Goal: Transaction & Acquisition: Obtain resource

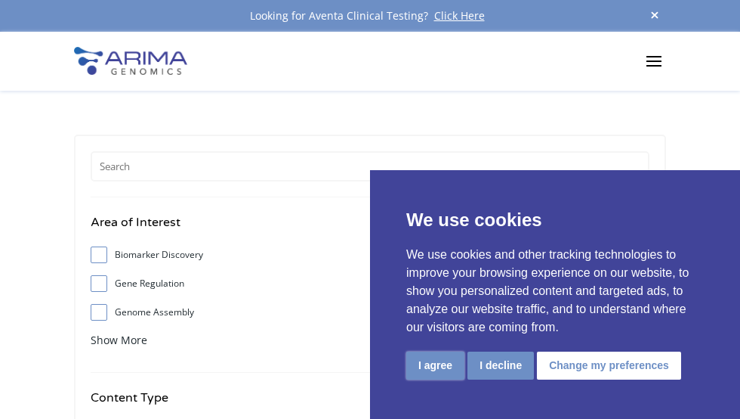
click at [369, 362] on button "I agree" at bounding box center [435, 365] width 58 height 28
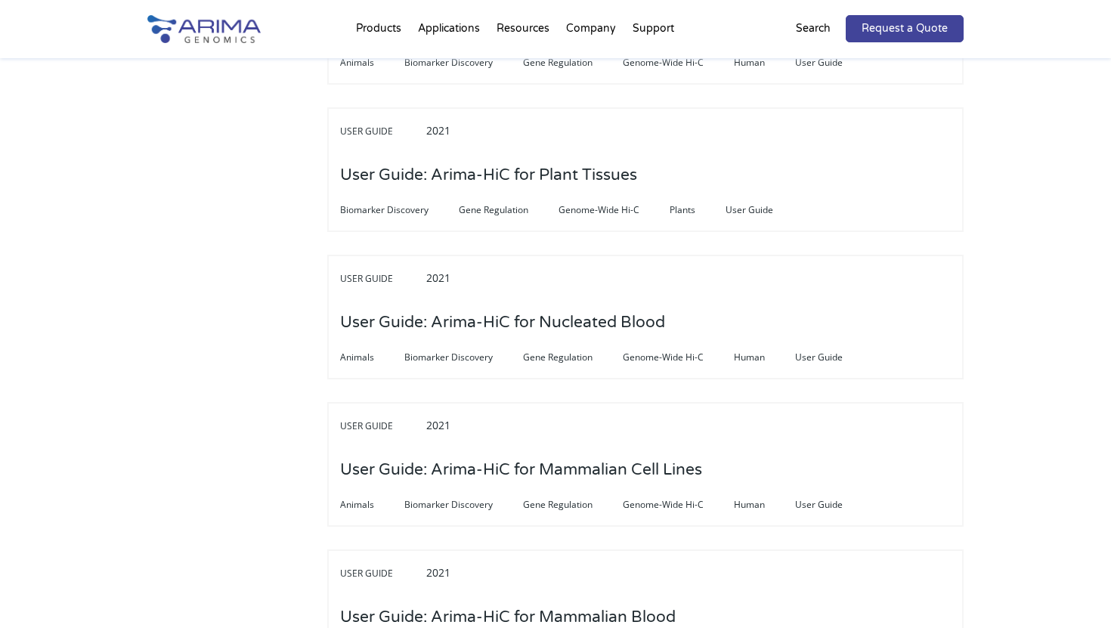
scroll to position [3785, 0]
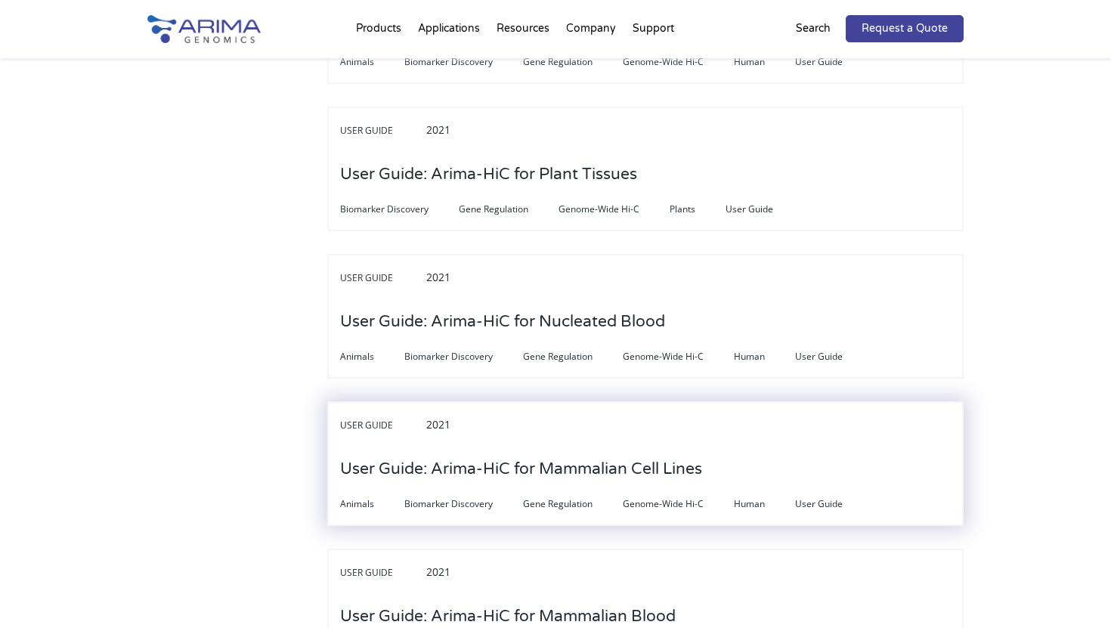
click at [369, 418] on h3 "User Guide: Arima-HiC for Mammalian Cell Lines" at bounding box center [521, 469] width 362 height 47
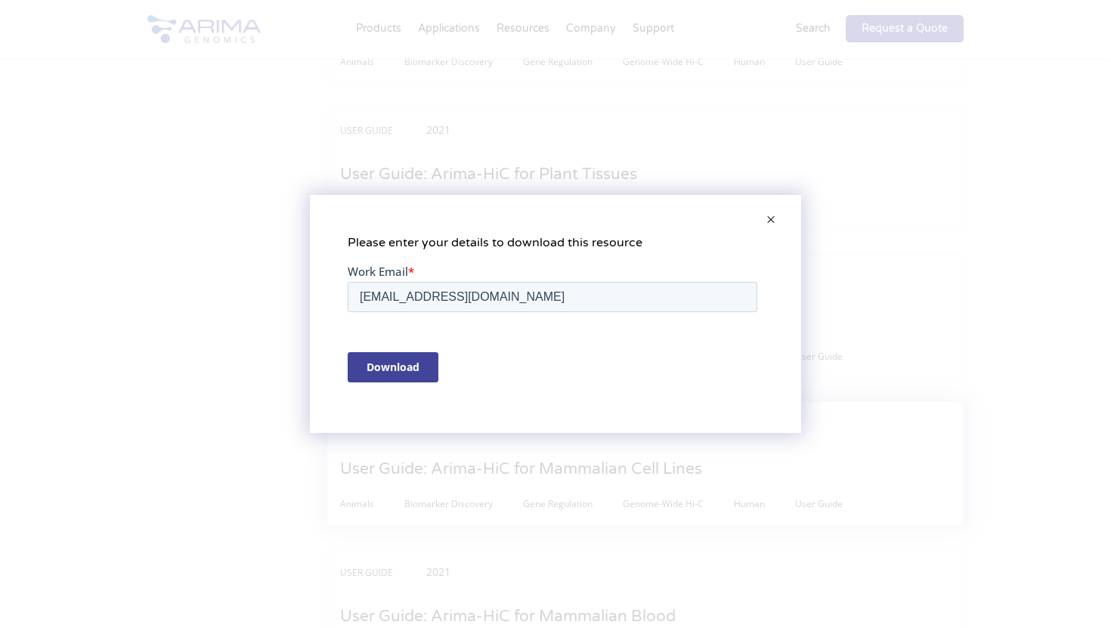
scroll to position [0, 0]
click at [369, 358] on input "Download" at bounding box center [393, 367] width 91 height 30
click at [369, 213] on span at bounding box center [771, 220] width 30 height 36
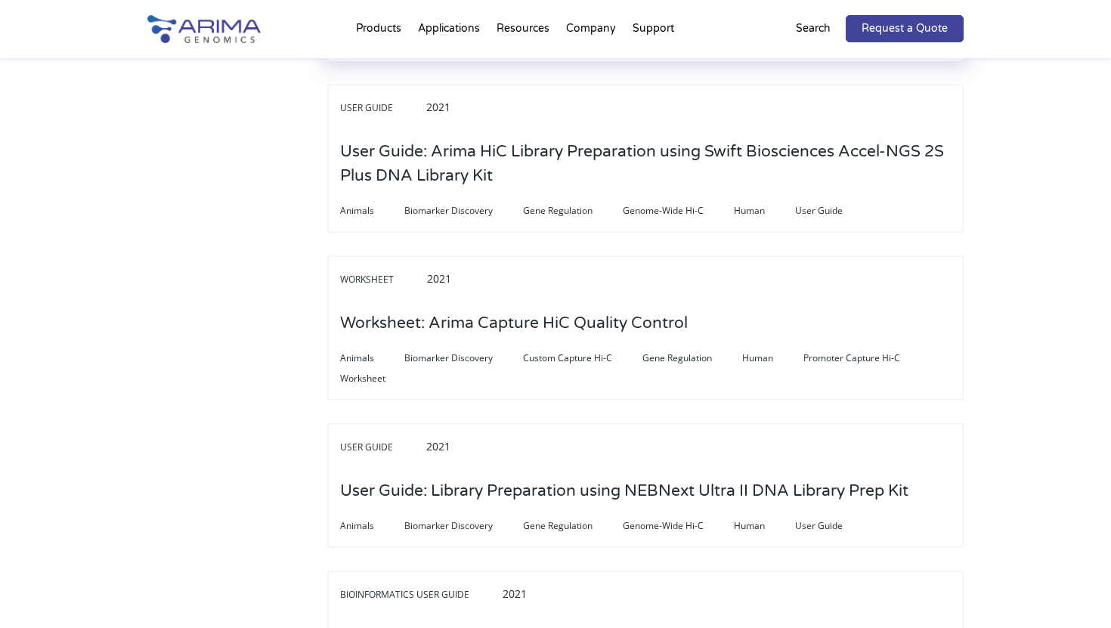
scroll to position [1754, 0]
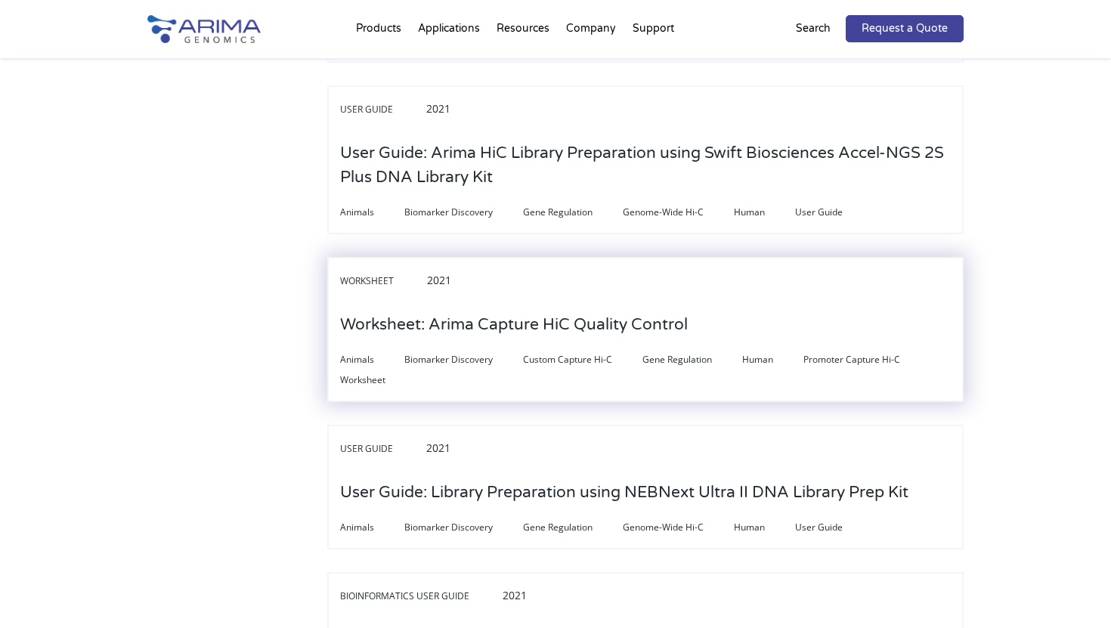
click at [369, 301] on h3 "Worksheet: Arima Capture HiC Quality Control" at bounding box center [514, 324] width 348 height 47
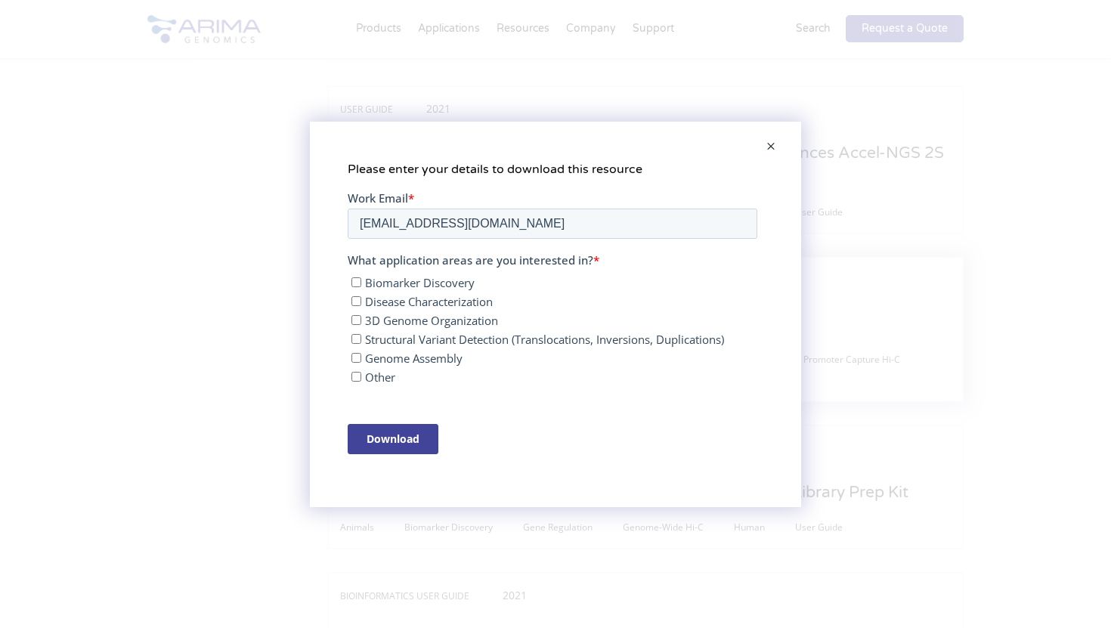
scroll to position [0, 0]
click at [355, 360] on input "Genome Assembly" at bounding box center [356, 357] width 10 height 10
checkbox input "true"
click at [369, 418] on input "Download" at bounding box center [393, 438] width 91 height 30
click at [369, 28] on div "Please enter your details to download this resource" at bounding box center [555, 314] width 1111 height 628
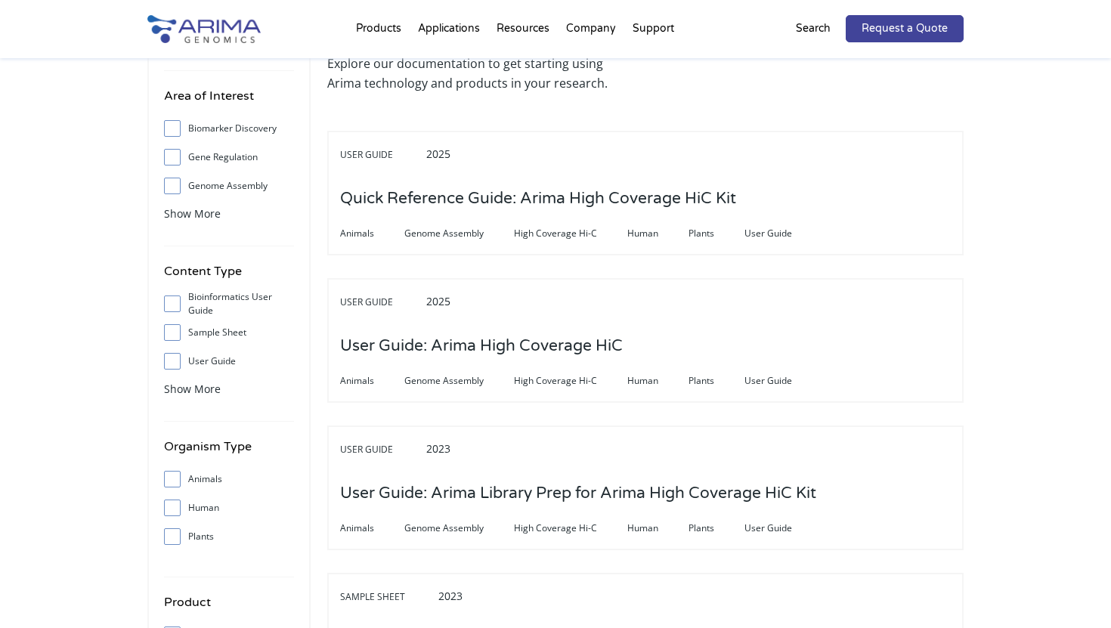
scroll to position [125, 0]
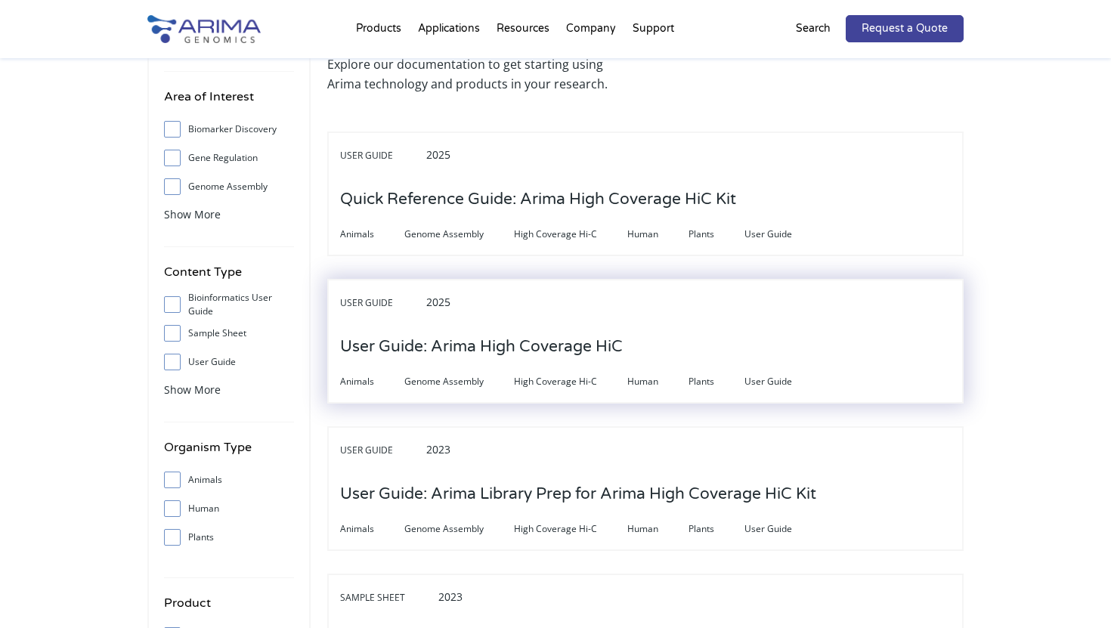
click at [369, 347] on h3 "User Guide: Arima High Coverage HiC" at bounding box center [481, 346] width 283 height 47
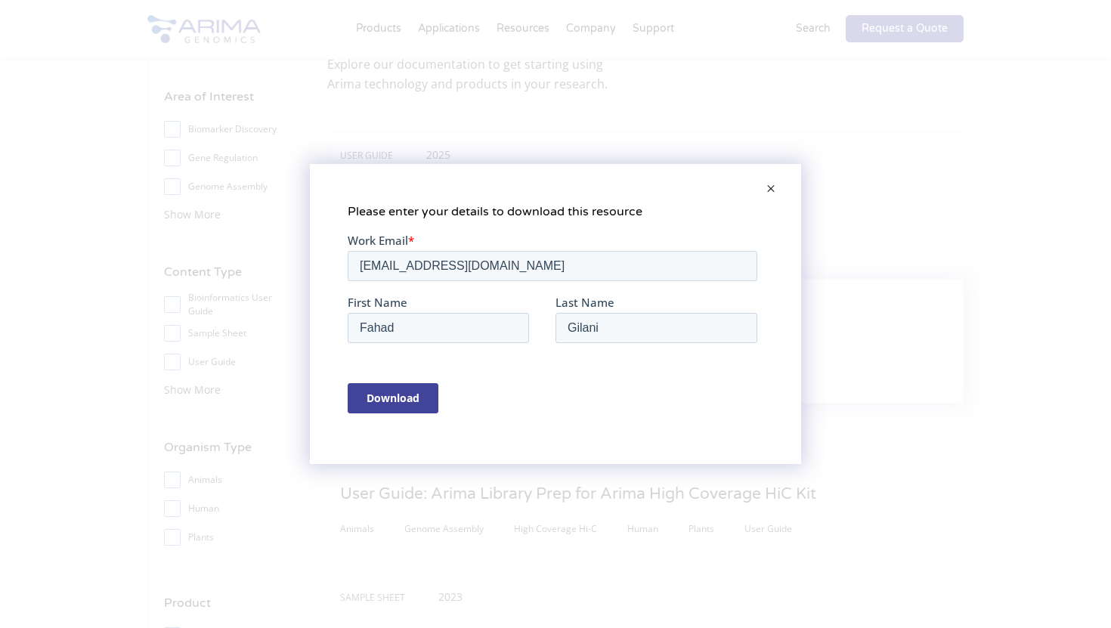
scroll to position [0, 0]
click at [369, 186] on span at bounding box center [771, 190] width 30 height 36
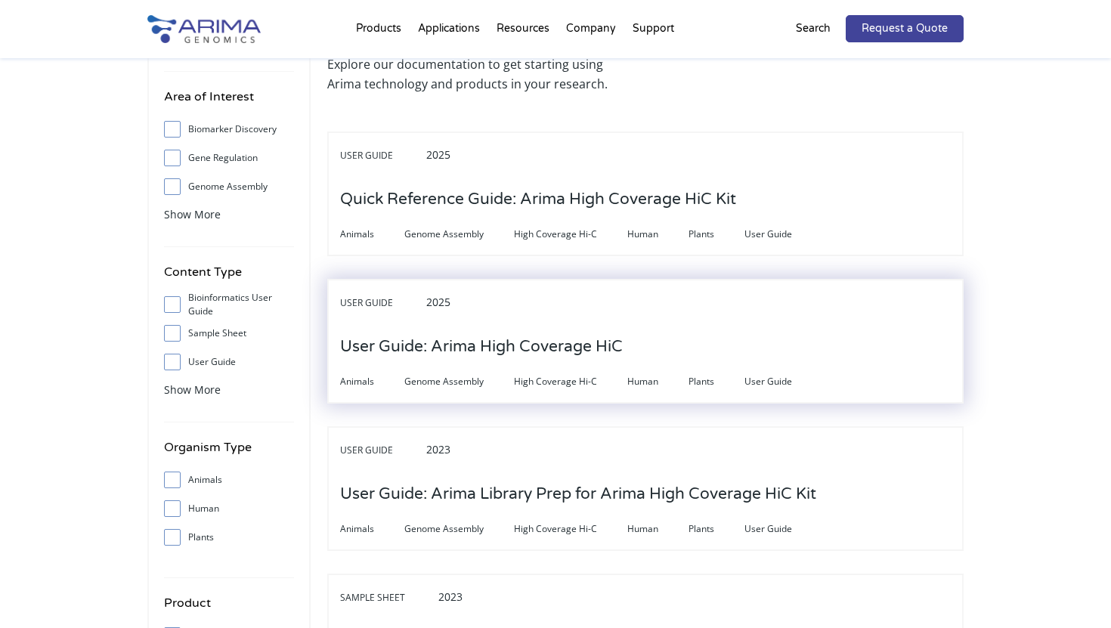
click at [369, 348] on h3 "User Guide: Arima High Coverage HiC" at bounding box center [481, 346] width 283 height 47
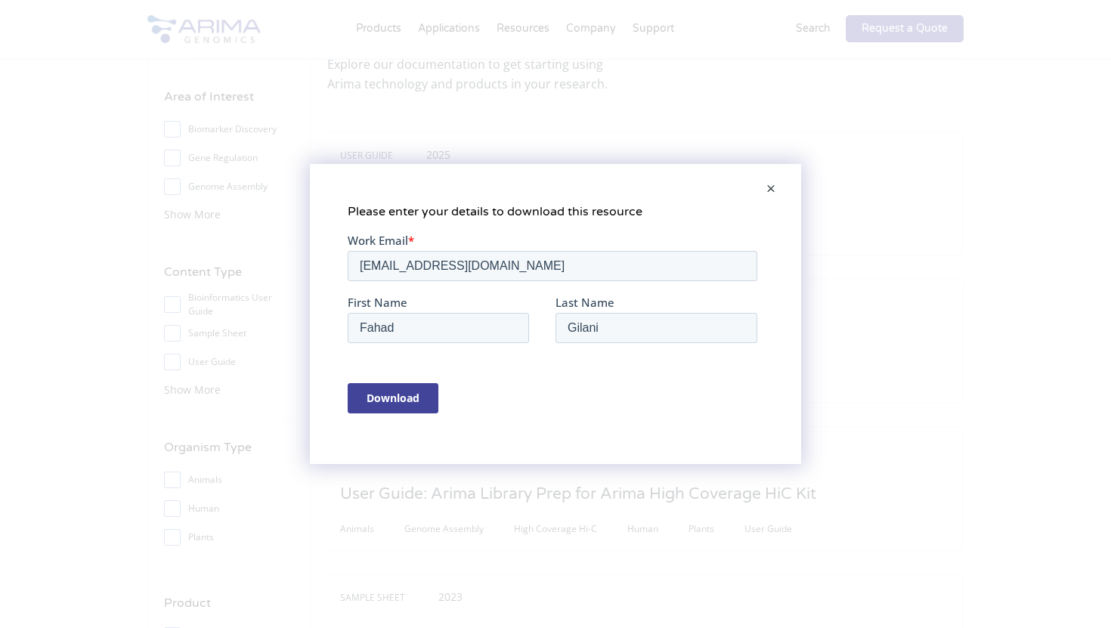
click at [369, 391] on input "Download" at bounding box center [393, 398] width 91 height 30
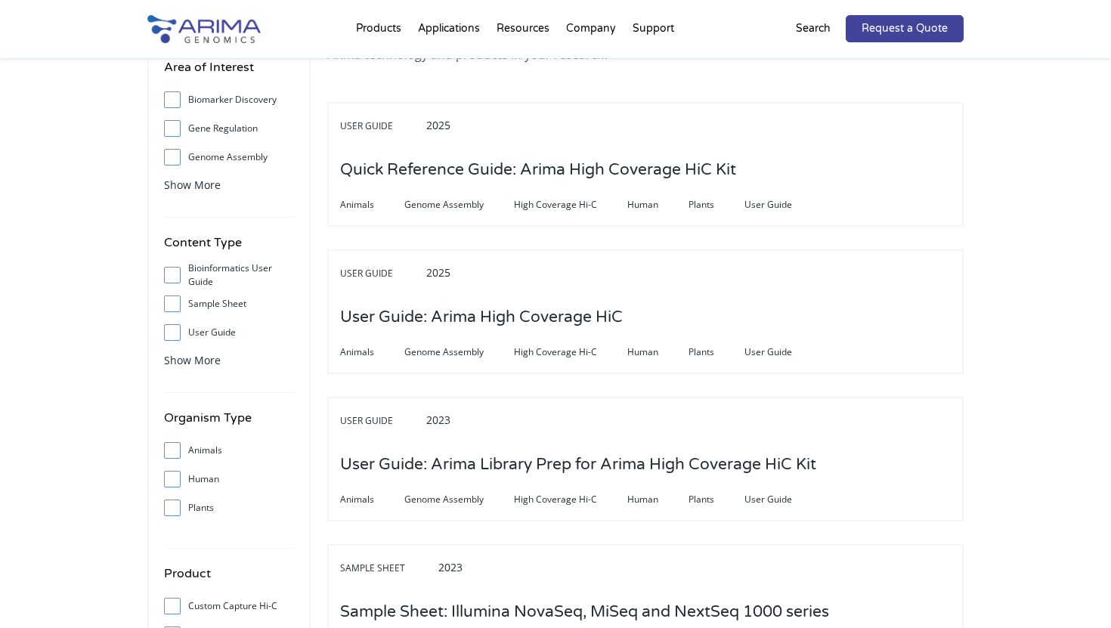
scroll to position [125, 0]
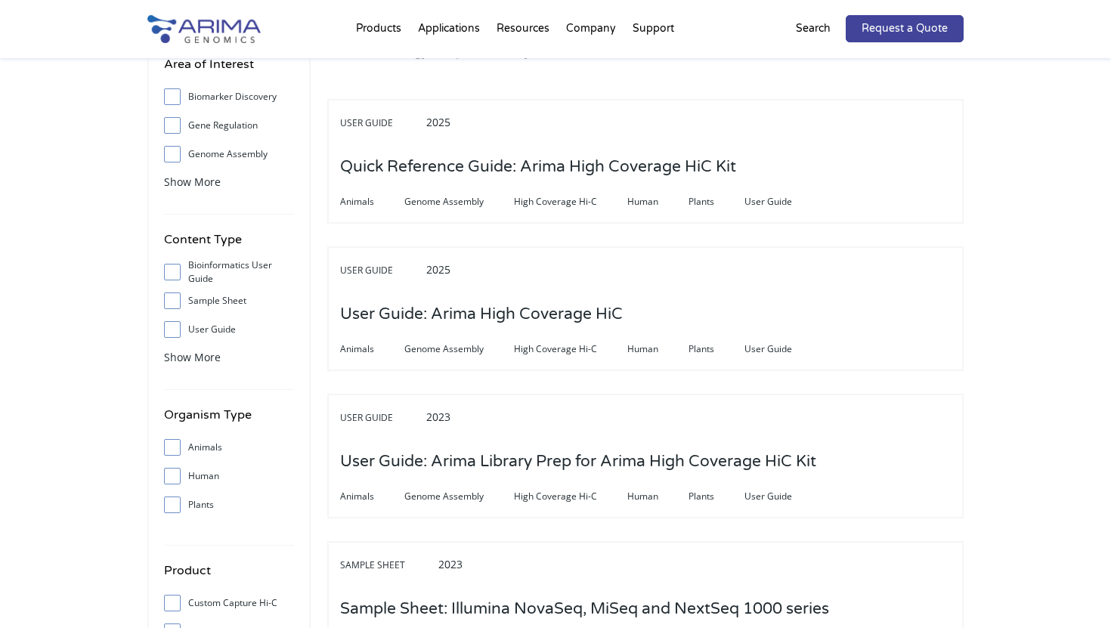
click at [170, 276] on input "Bioinformatics User Guide" at bounding box center [172, 272] width 10 height 10
checkbox input "true"
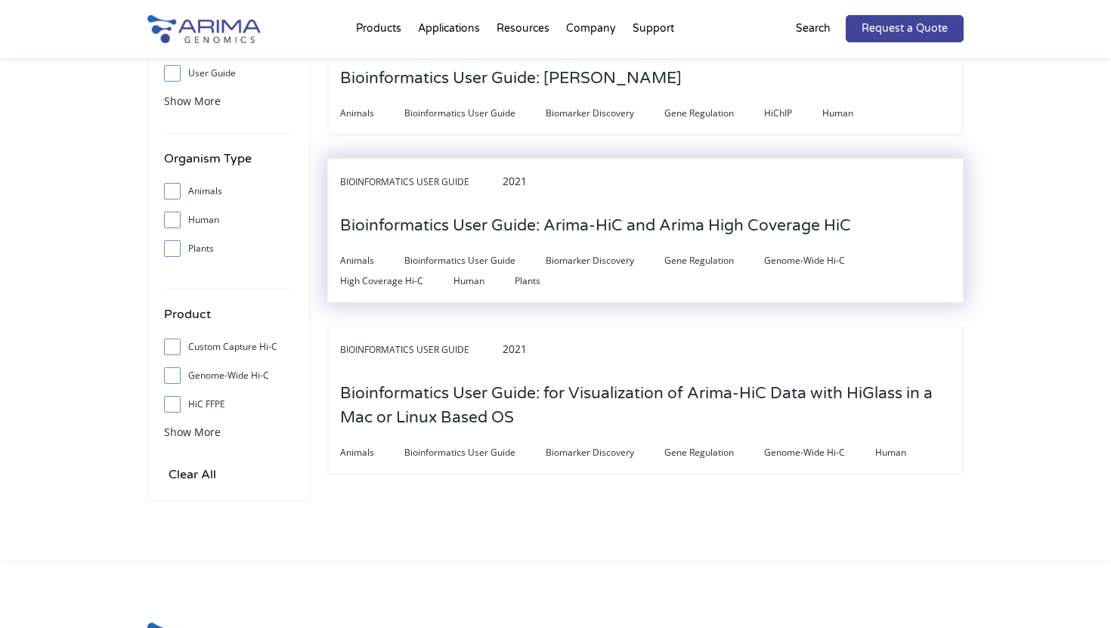
scroll to position [380, 0]
click at [725, 235] on h3 "Bioinformatics User Guide: Arima-HiC and Arima High Coverage HiC" at bounding box center [595, 227] width 511 height 47
